Goal: Information Seeking & Learning: Learn about a topic

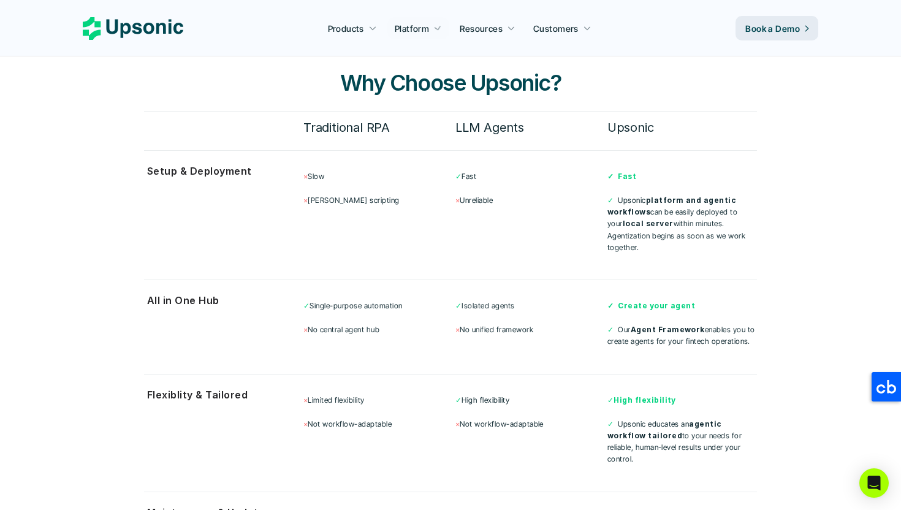
click at [126, 99] on section "Start with Why Choose Upsonic? Traditional RPA LLM Agents Upsonic Setup & Deplo…" at bounding box center [450, 311] width 735 height 643
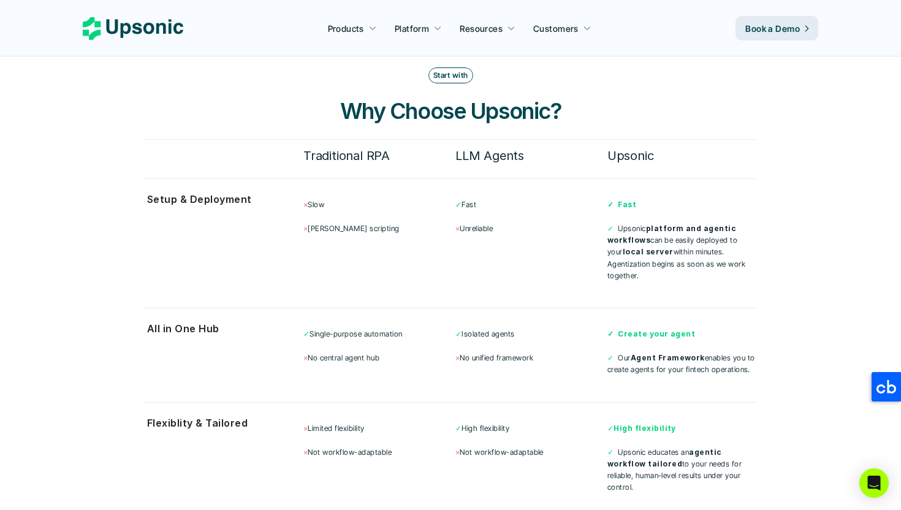
scroll to position [3185, 0]
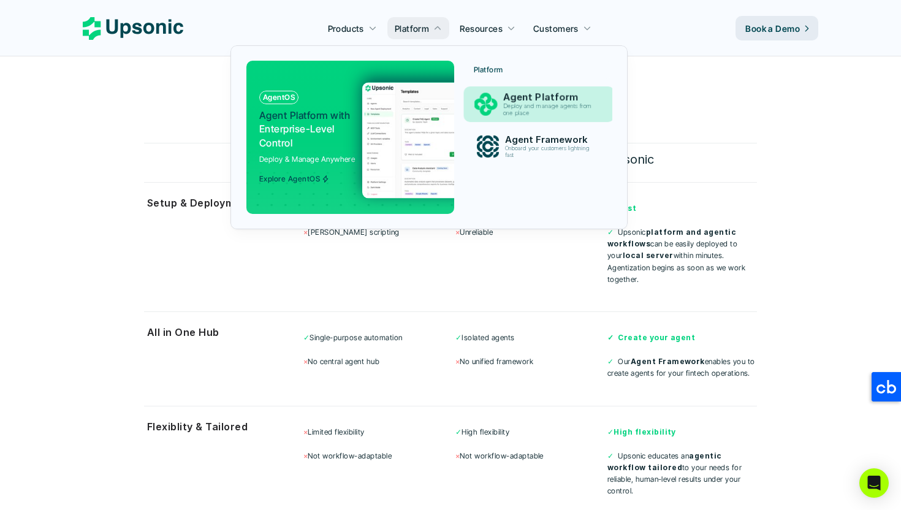
click at [508, 100] on p "Agent Platform" at bounding box center [551, 98] width 94 height 12
click at [522, 143] on p "Agent Framework" at bounding box center [550, 139] width 91 height 11
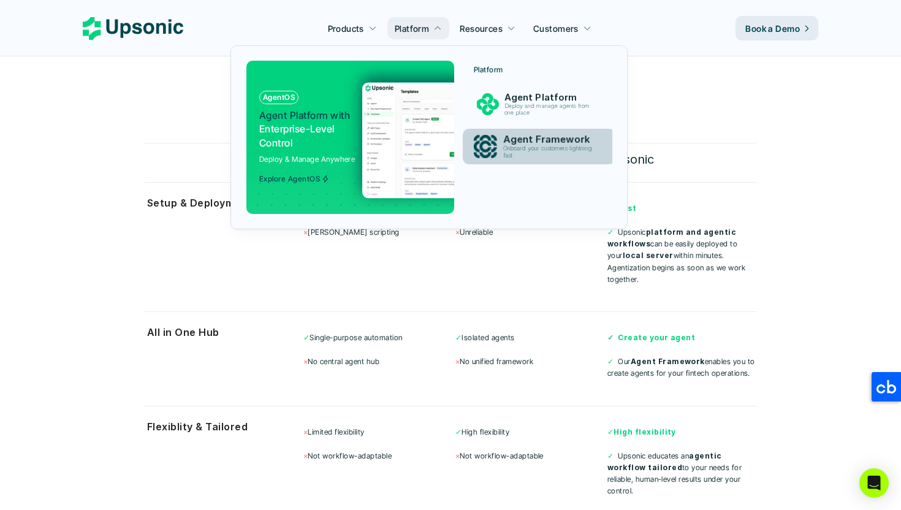
click at [522, 143] on p "Agent Framework" at bounding box center [550, 140] width 95 height 12
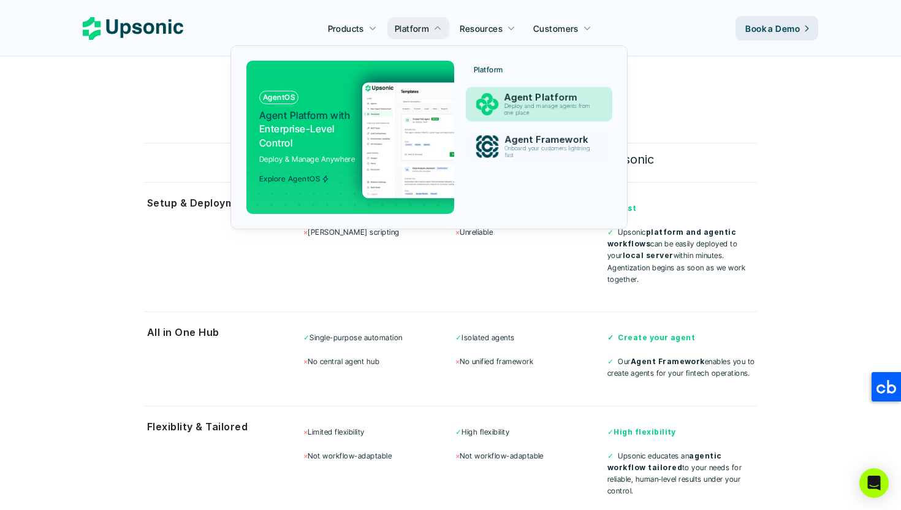
click at [532, 102] on p "Agent Platform" at bounding box center [550, 97] width 92 height 11
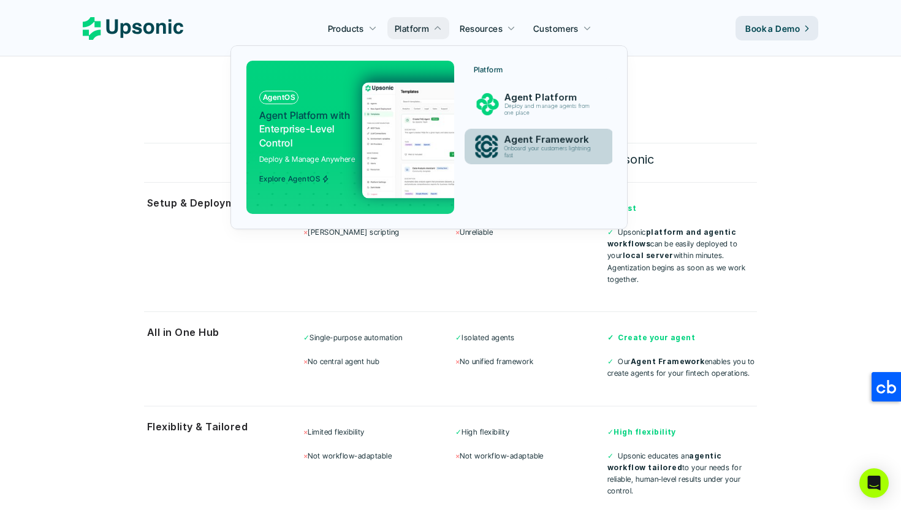
click at [542, 159] on div "Onboard your customers lightning fast" at bounding box center [550, 152] width 92 height 14
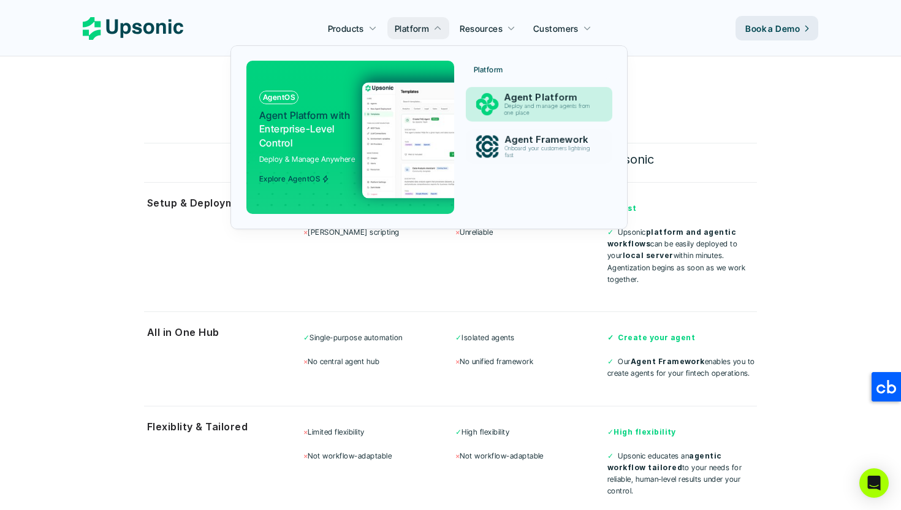
click at [552, 94] on p "Agent Platform" at bounding box center [550, 97] width 92 height 11
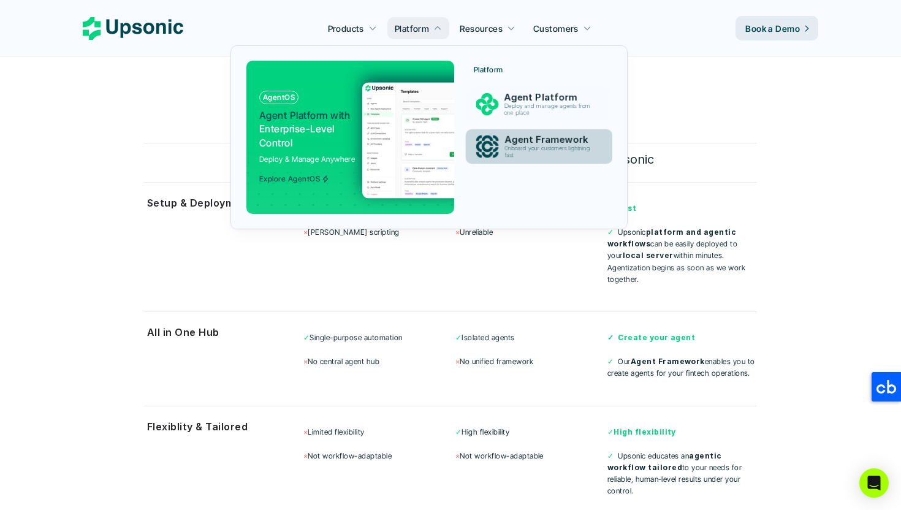
click at [543, 161] on div "Agent Framework Onboard your customers lightning fast" at bounding box center [550, 147] width 104 height 30
click at [543, 122] on div "Platform Agent Platform Deploy and manage agents from one place Agent Framework…" at bounding box center [538, 116] width 145 height 110
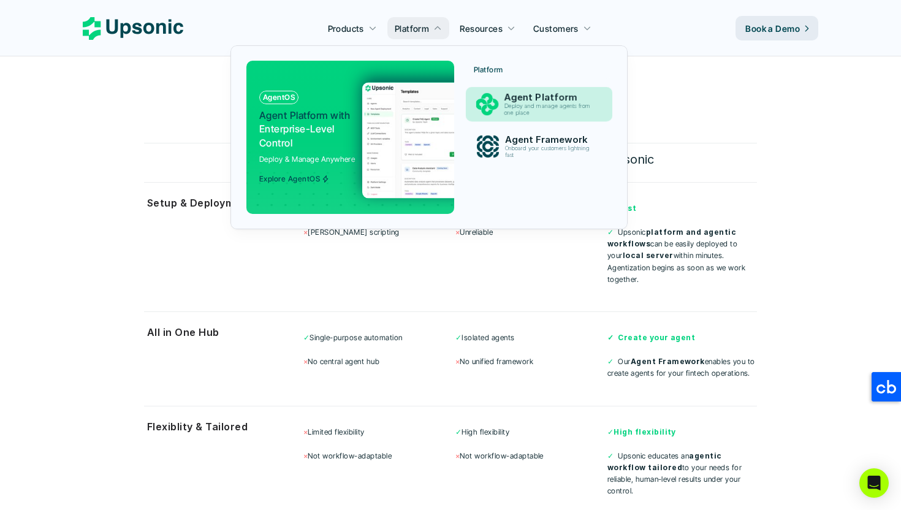
click at [543, 110] on p "Deploy and manage agents from one place" at bounding box center [549, 109] width 91 height 13
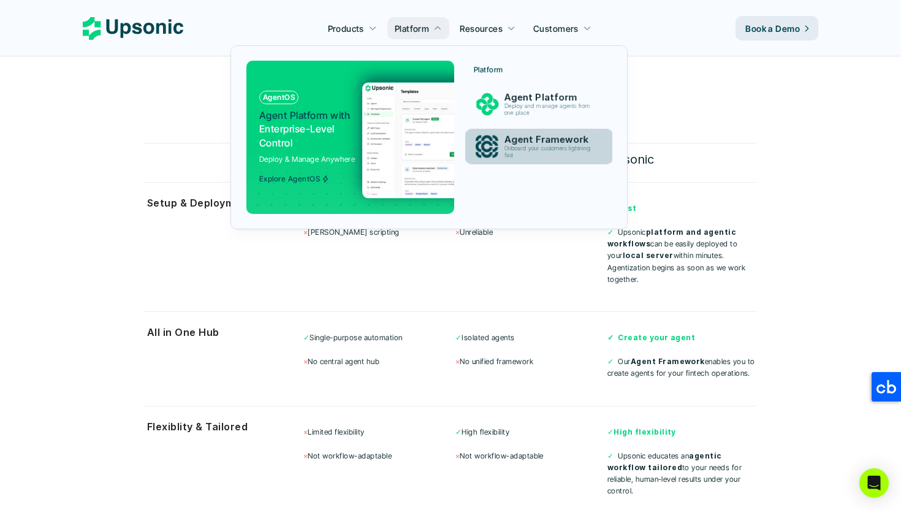
click at [542, 146] on p "Onboard your customers lightning fast" at bounding box center [549, 151] width 91 height 13
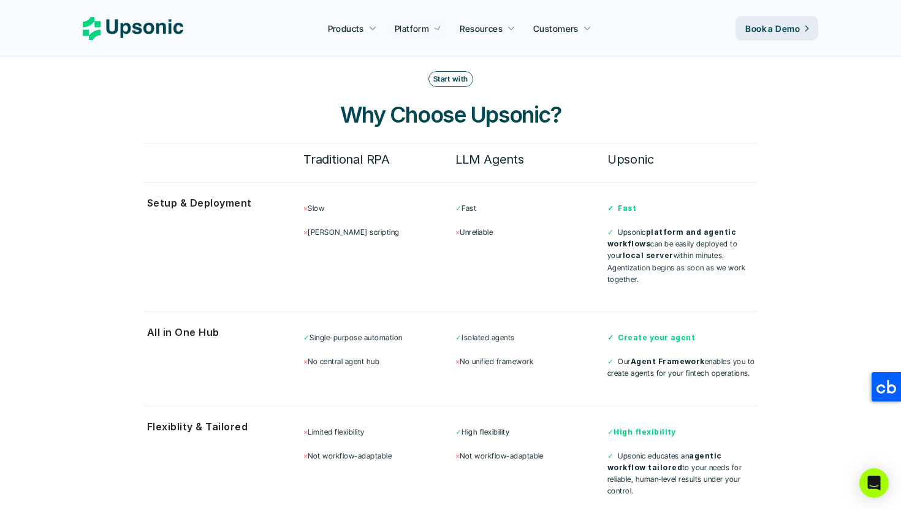
click at [657, 32] on div "Products Platform Resources Customers" at bounding box center [454, 28] width 543 height 18
